Goal: Communication & Community: Ask a question

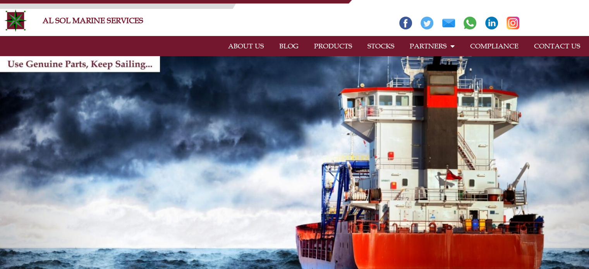
click at [564, 44] on link "CONTACT US" at bounding box center [558, 46] width 62 height 18
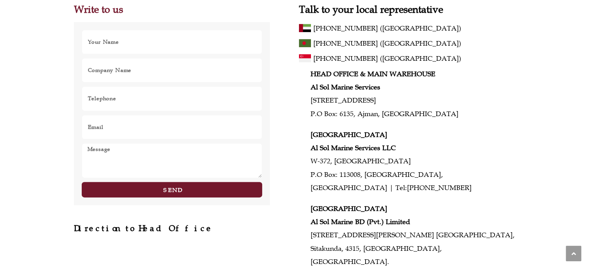
scroll to position [155, 0]
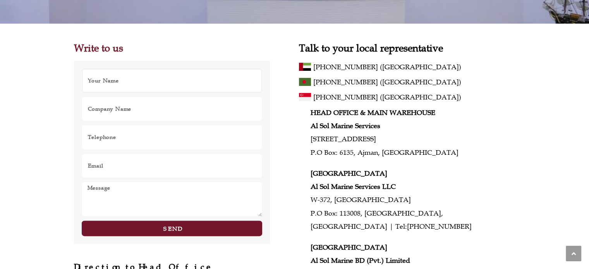
click at [177, 71] on input "Name" at bounding box center [172, 81] width 181 height 24
type input "[PERSON_NAME]"
click at [151, 111] on input "Company Name" at bounding box center [172, 109] width 181 height 24
click at [447, 90] on div "+880 17 3059 5381 (Bangladesh)" at bounding box center [415, 83] width 202 height 15
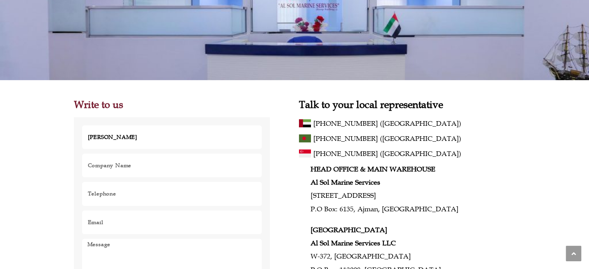
scroll to position [116, 0]
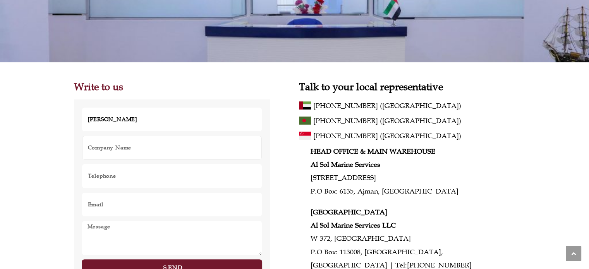
click at [180, 144] on input "Company Name" at bounding box center [172, 148] width 181 height 24
type input "ALJABRI"
click at [150, 179] on input "Telephone" at bounding box center [172, 176] width 181 height 24
type input "00201013102476"
click at [146, 200] on input "Email" at bounding box center [172, 205] width 181 height 24
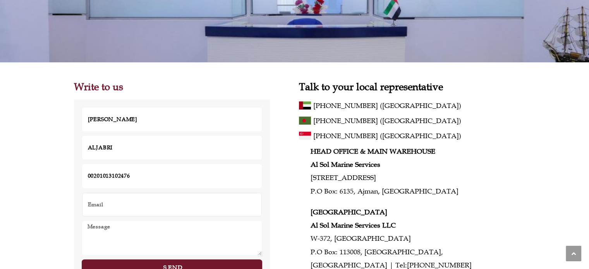
type input "marine@aljabri.com.sa"
click at [139, 235] on textarea "Message" at bounding box center [172, 238] width 181 height 35
paste textarea "dear sir/madam we are aljabri trading co SAUDI ARABIA we own M/V KARAM IMO NO 9…"
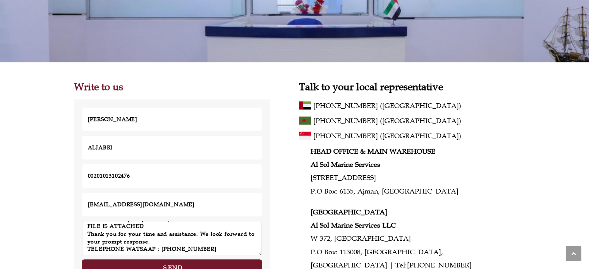
scroll to position [182, 0]
type textarea "dear sir/madam we are aljabri trading co SAUDI ARABIA we own M/V KARAM IMO NO 9…"
click at [209, 266] on span "Send" at bounding box center [172, 268] width 165 height 6
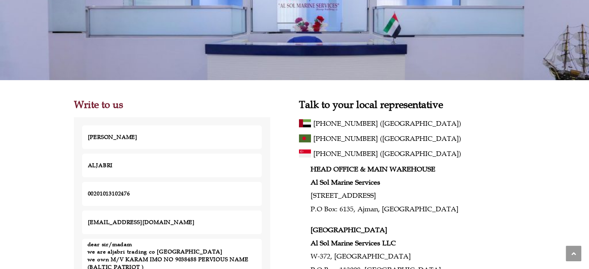
scroll to position [116, 0]
